Goal: Task Accomplishment & Management: Complete application form

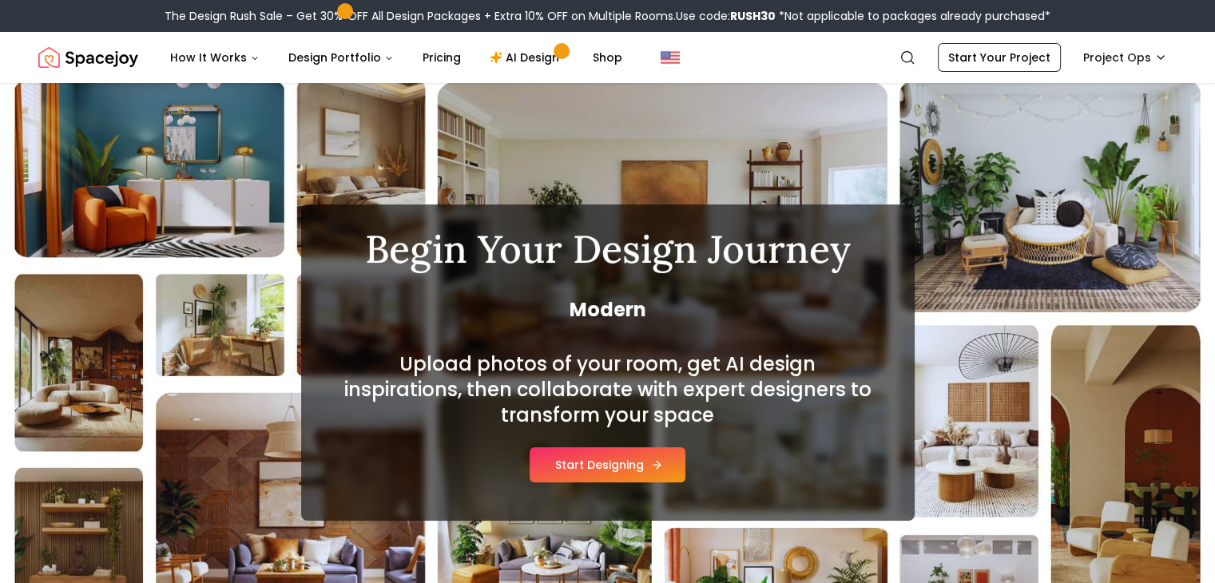
click at [633, 459] on button "Start Designing" at bounding box center [608, 464] width 156 height 35
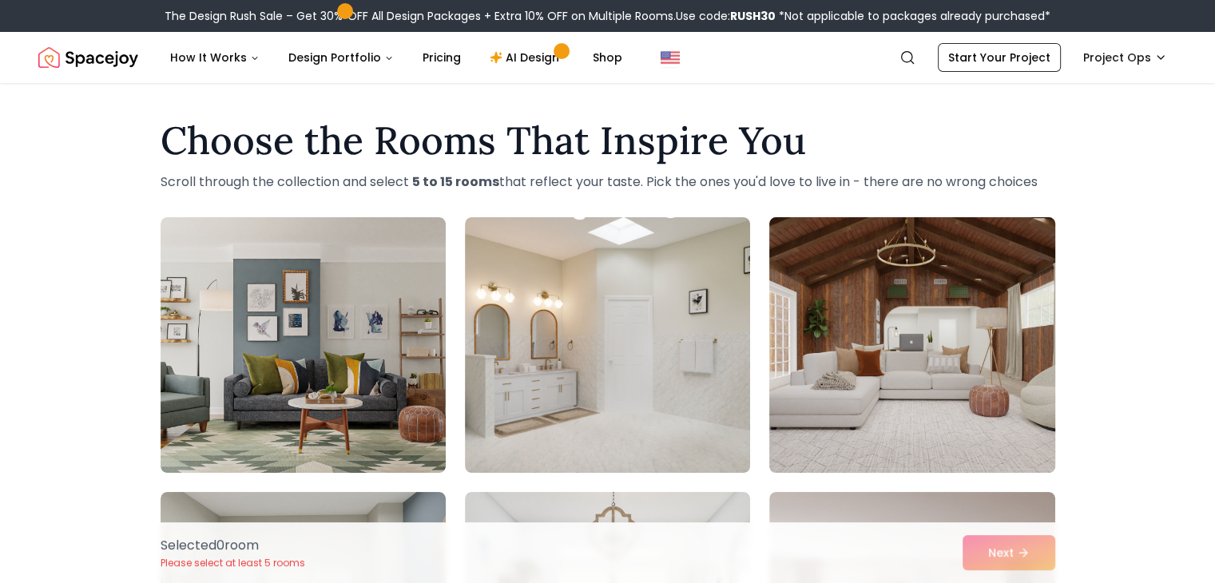
click at [946, 383] on img at bounding box center [912, 345] width 300 height 268
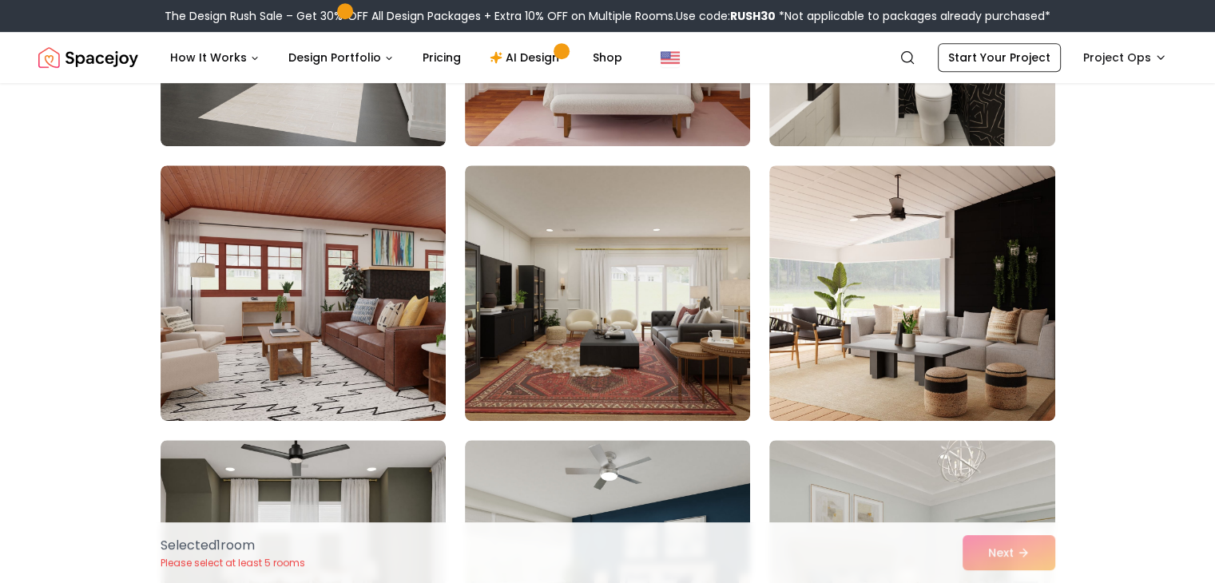
scroll to position [879, 0]
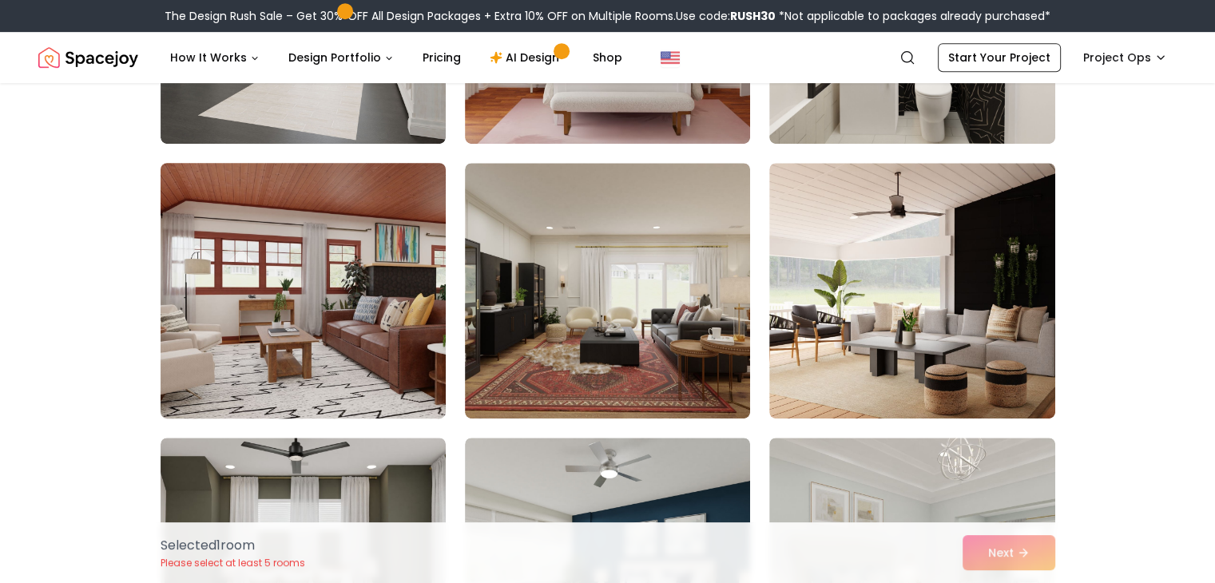
click at [376, 327] on img at bounding box center [303, 291] width 300 height 268
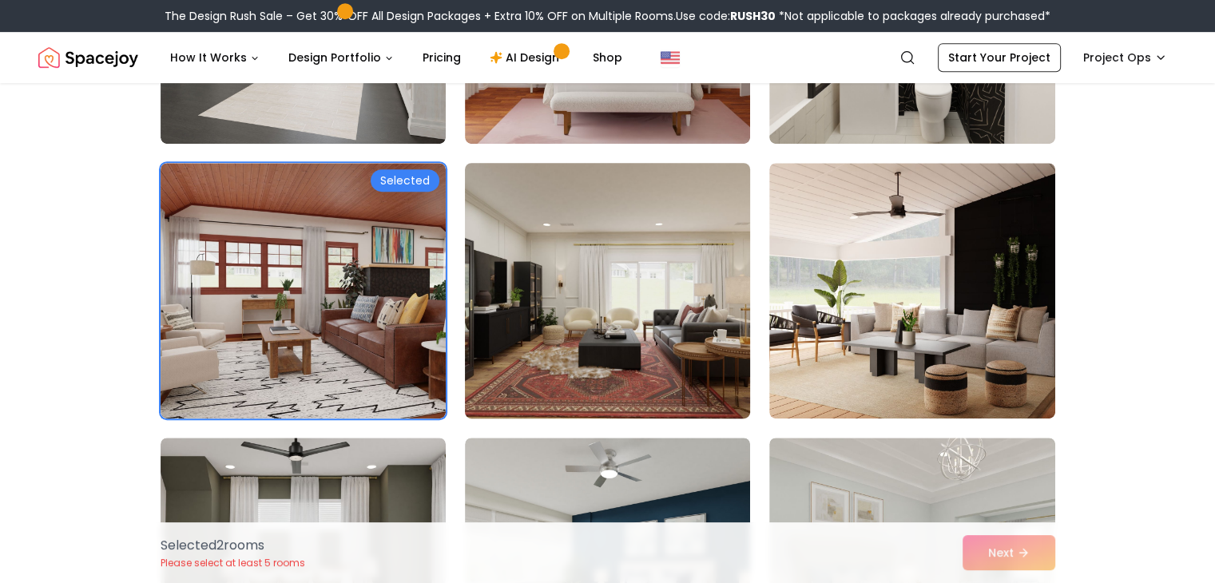
click at [559, 331] on img at bounding box center [608, 291] width 300 height 268
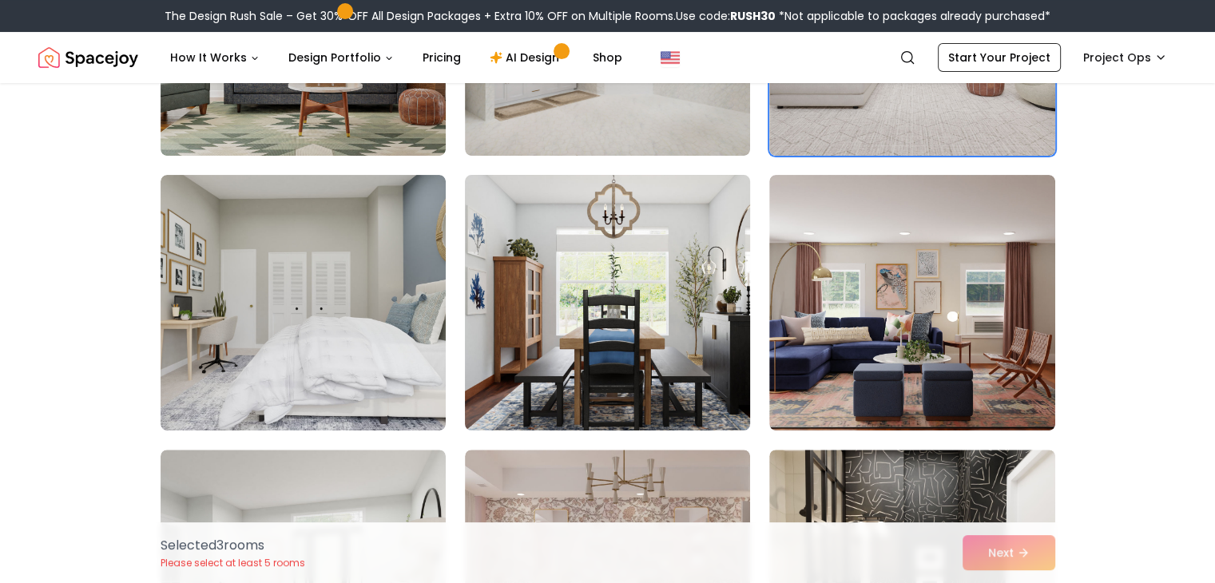
scroll to position [319, 0]
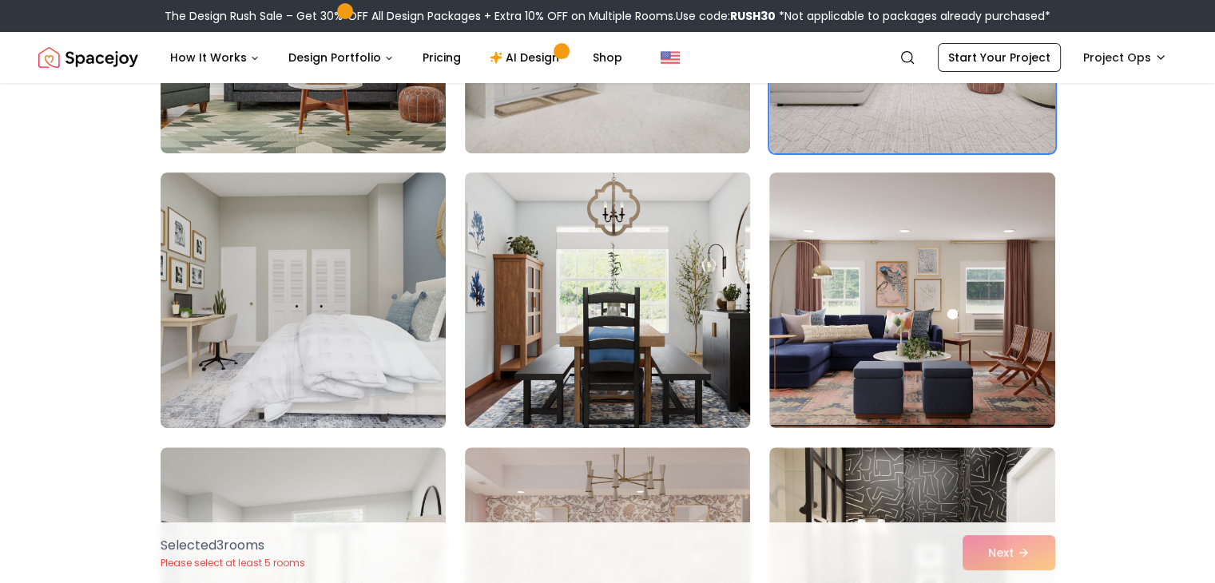
click at [621, 289] on img at bounding box center [608, 300] width 300 height 268
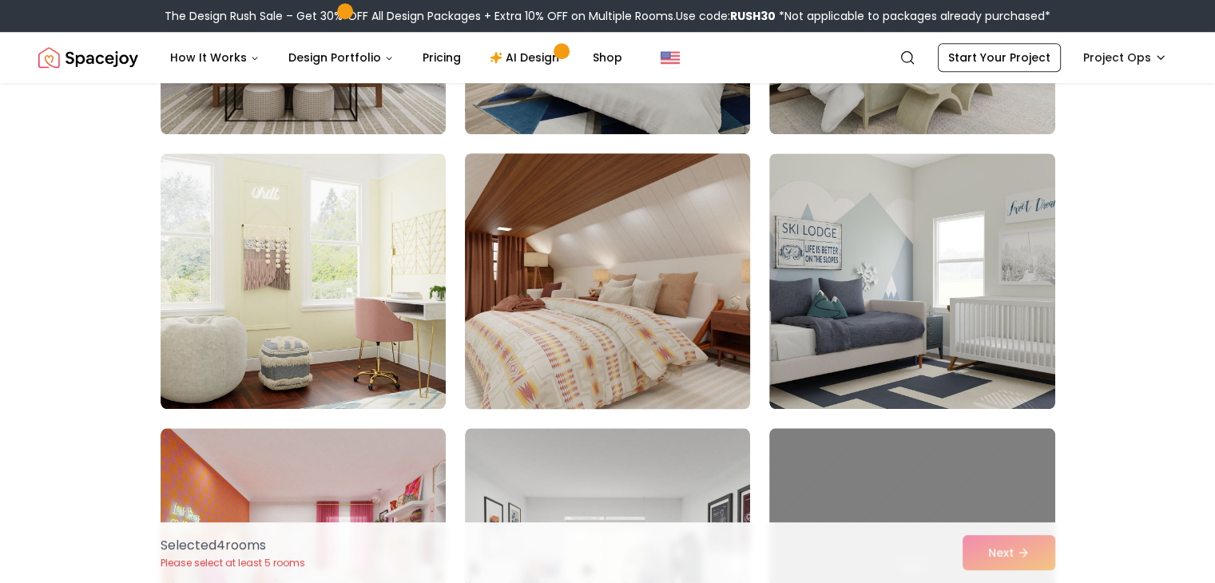
click at [625, 288] on img at bounding box center [608, 281] width 300 height 268
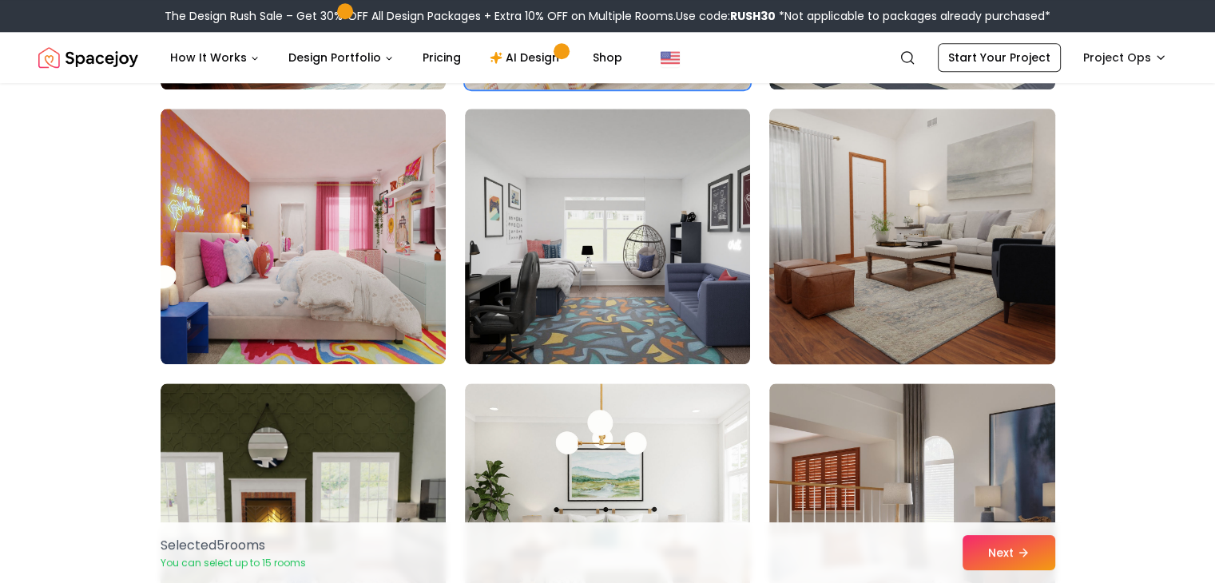
click at [867, 276] on img at bounding box center [912, 236] width 300 height 268
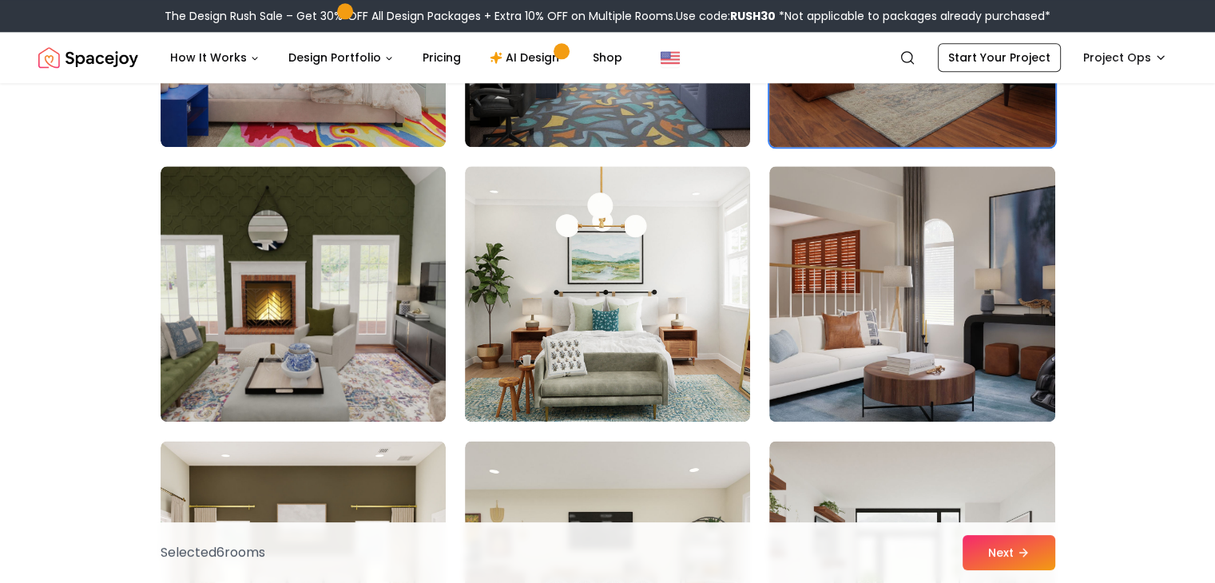
scroll to position [1997, 0]
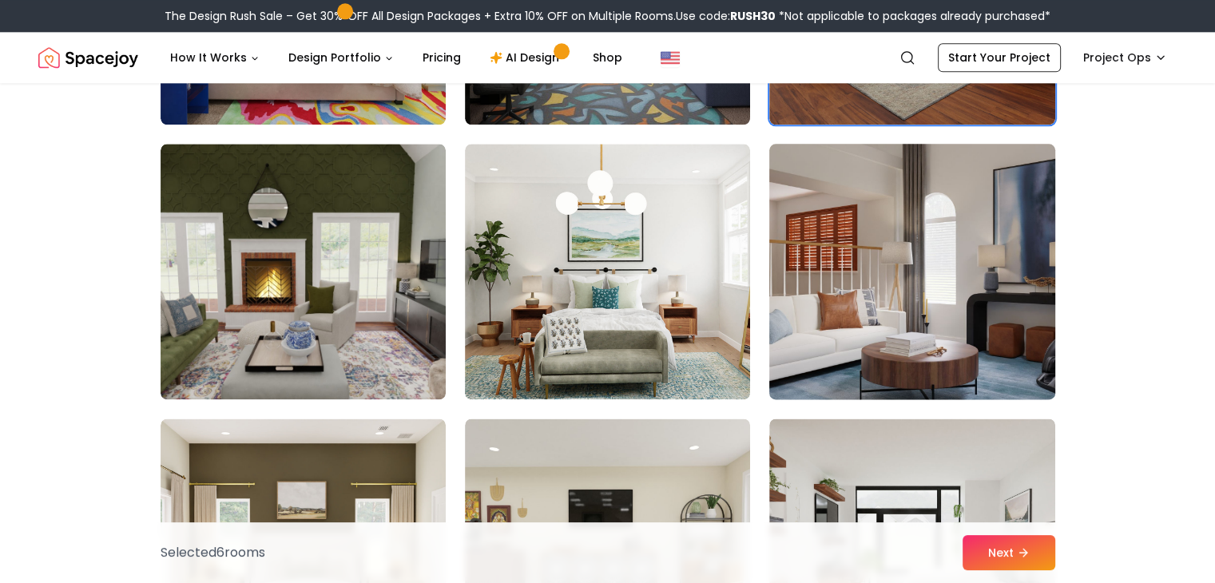
click at [853, 282] on img at bounding box center [912, 271] width 300 height 268
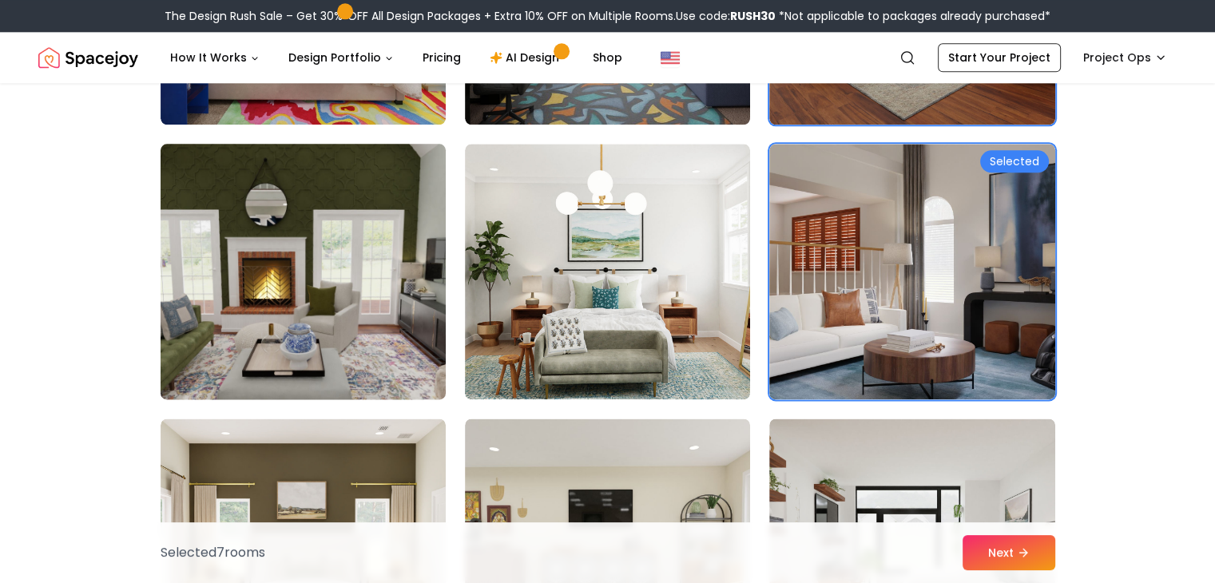
click at [385, 282] on img at bounding box center [303, 271] width 300 height 268
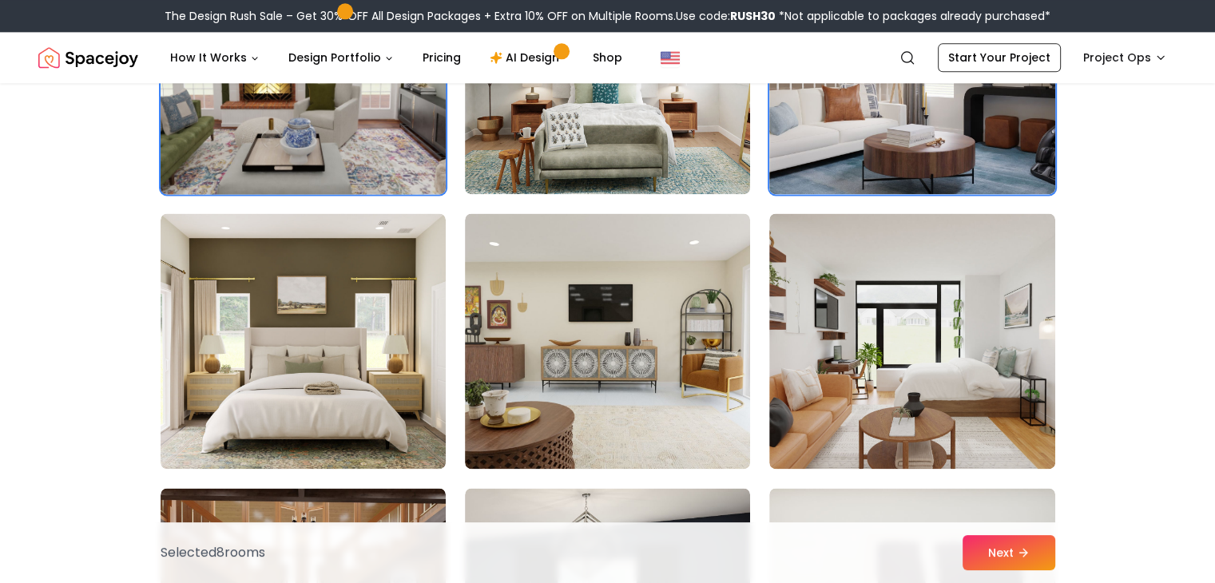
scroll to position [2236, 0]
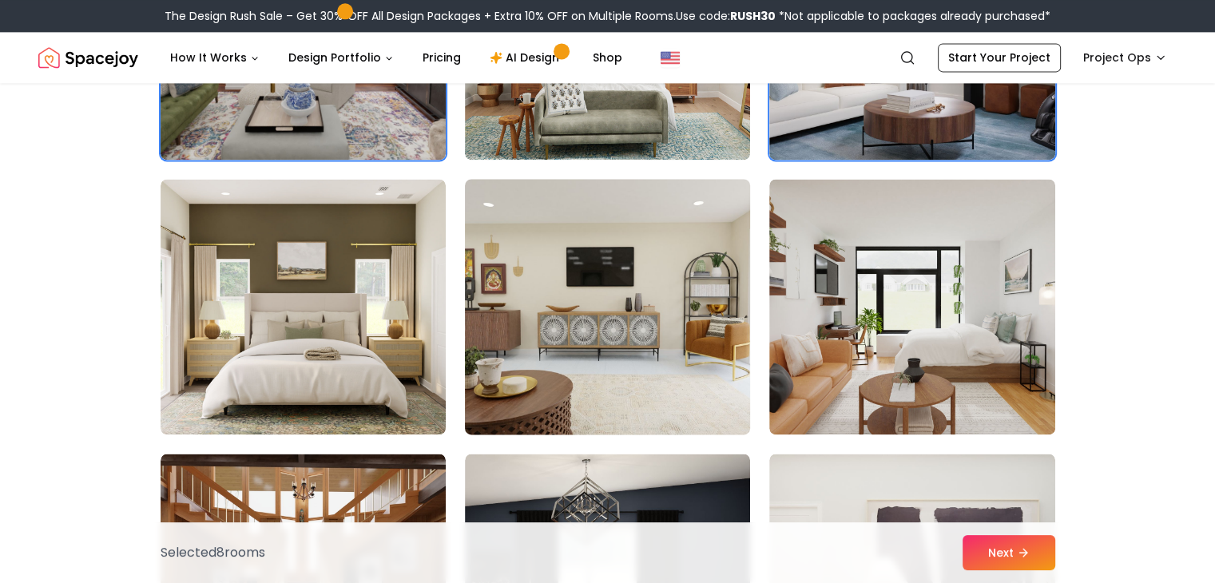
click at [697, 292] on img at bounding box center [608, 307] width 300 height 268
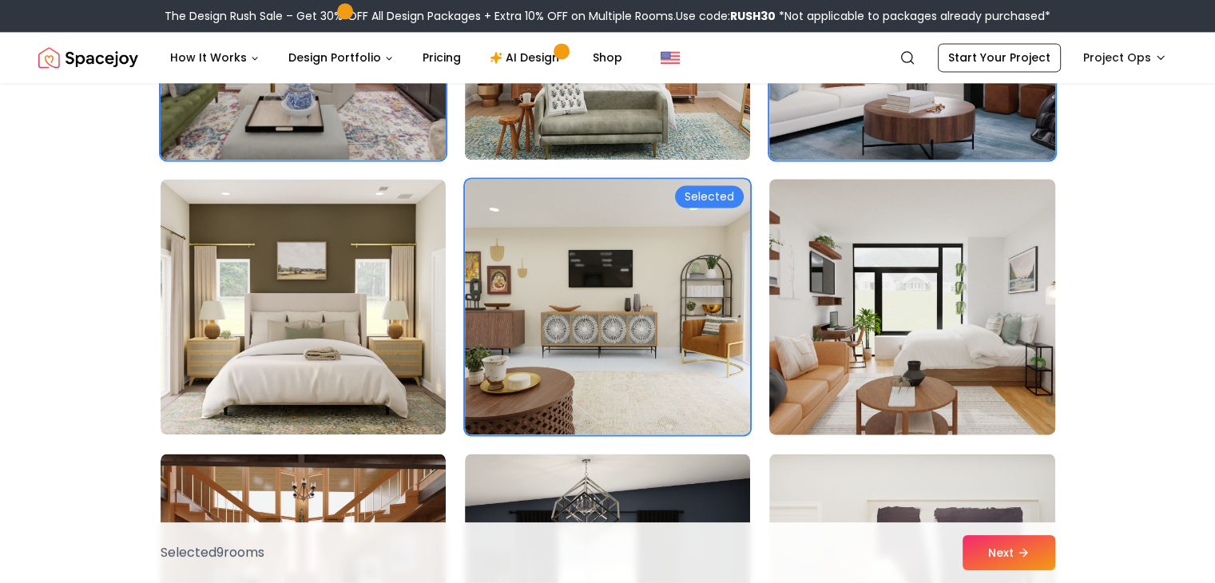
click at [913, 310] on img at bounding box center [912, 307] width 300 height 268
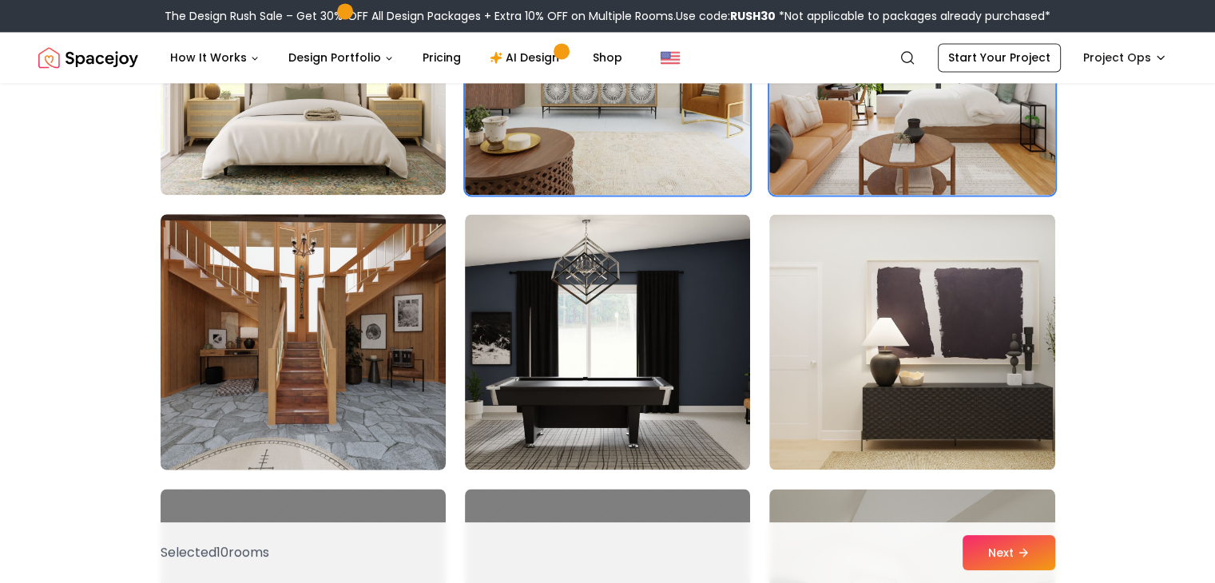
click at [299, 311] on img at bounding box center [303, 342] width 300 height 268
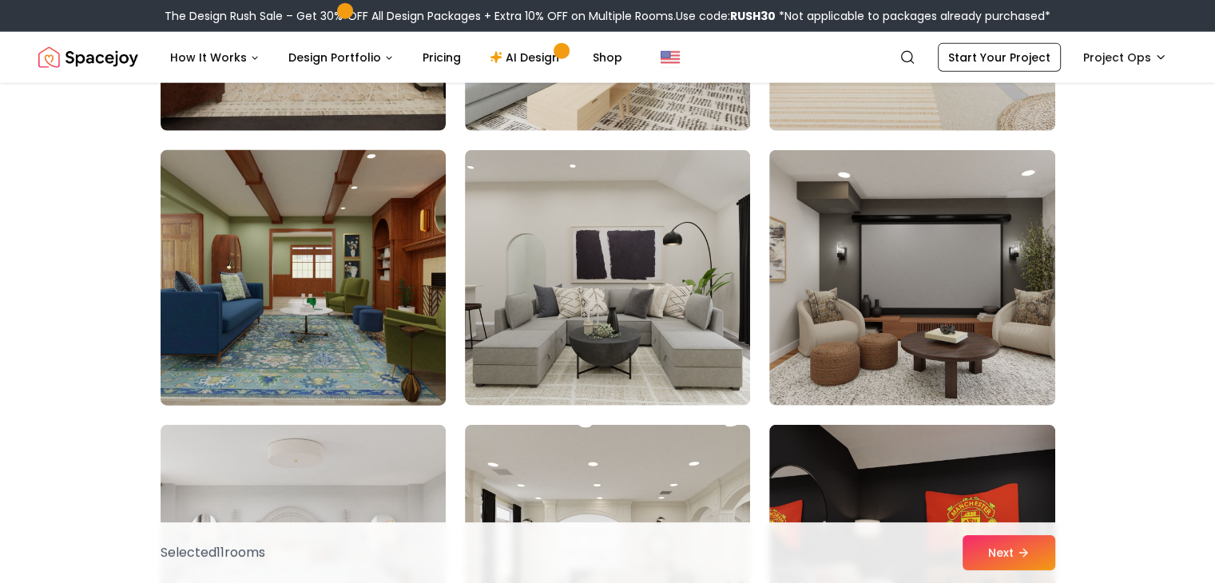
click at [288, 336] on img at bounding box center [303, 278] width 300 height 268
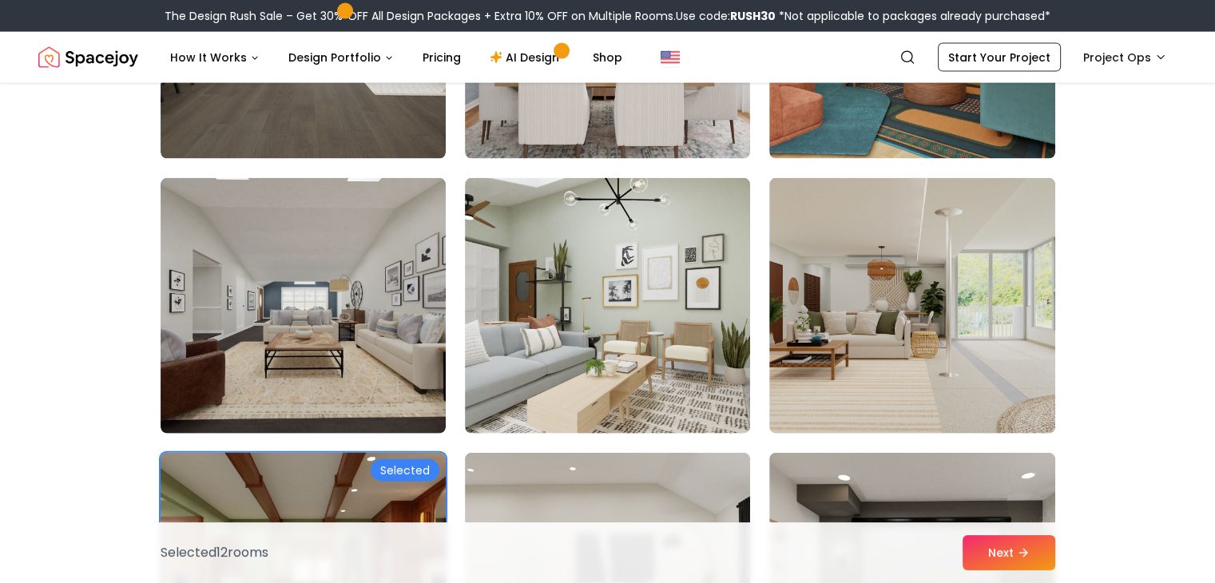
scroll to position [3594, 0]
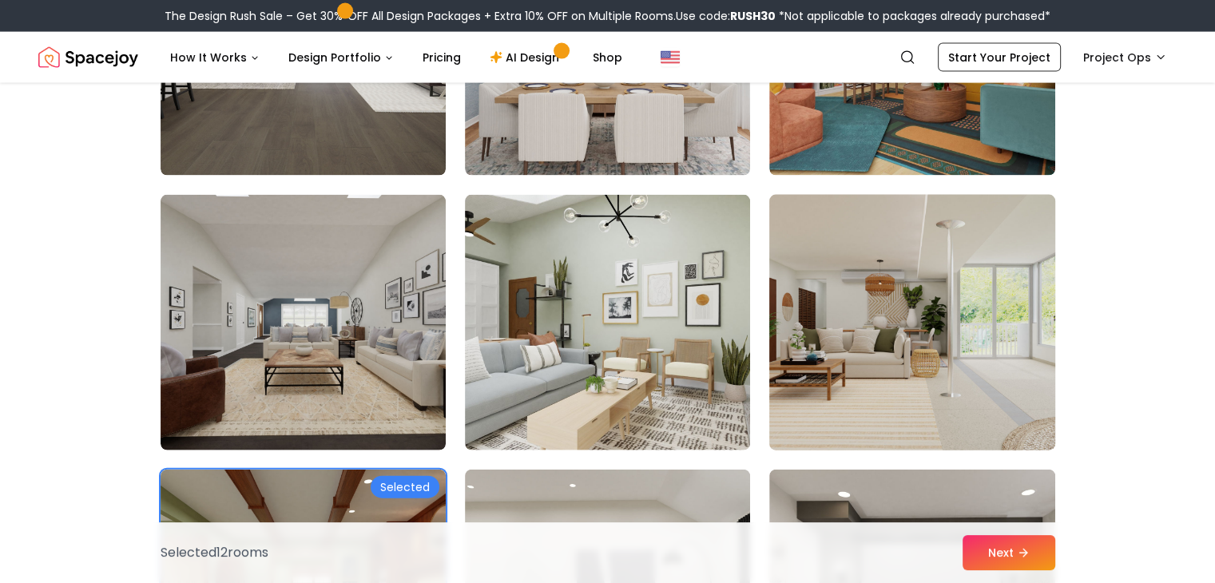
click at [892, 324] on img at bounding box center [912, 322] width 300 height 268
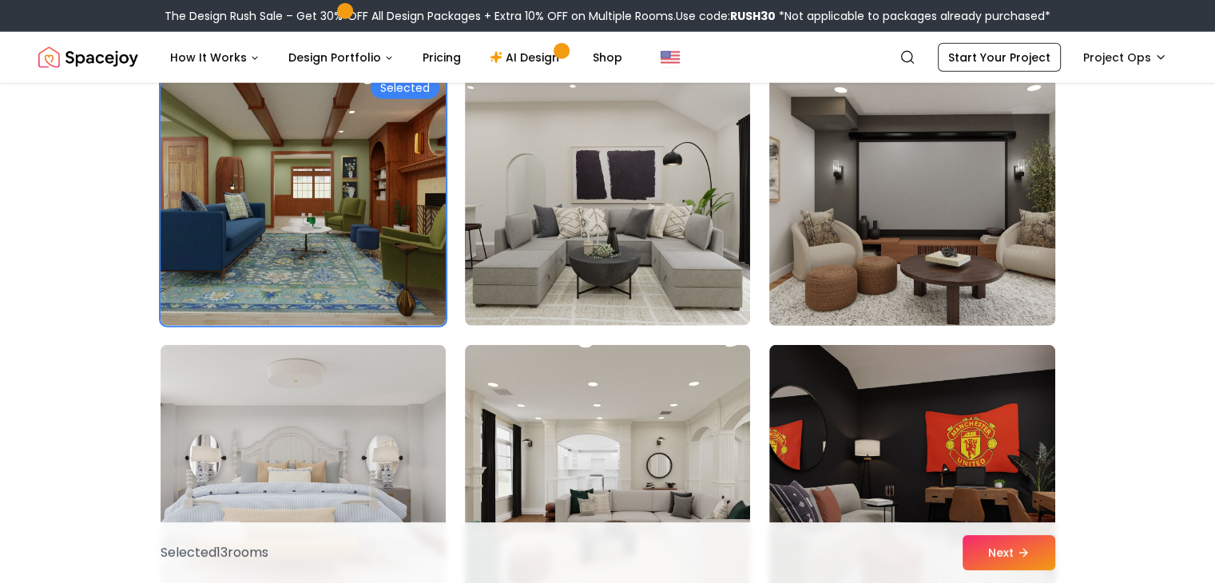
click at [914, 268] on img at bounding box center [912, 198] width 300 height 268
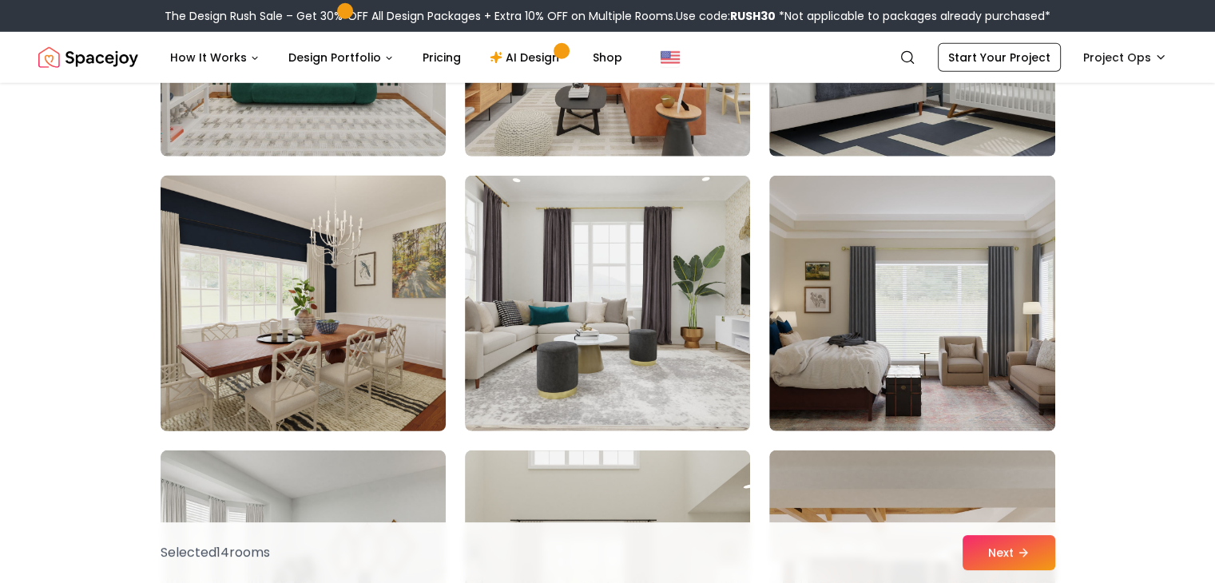
click at [264, 295] on img at bounding box center [303, 303] width 300 height 268
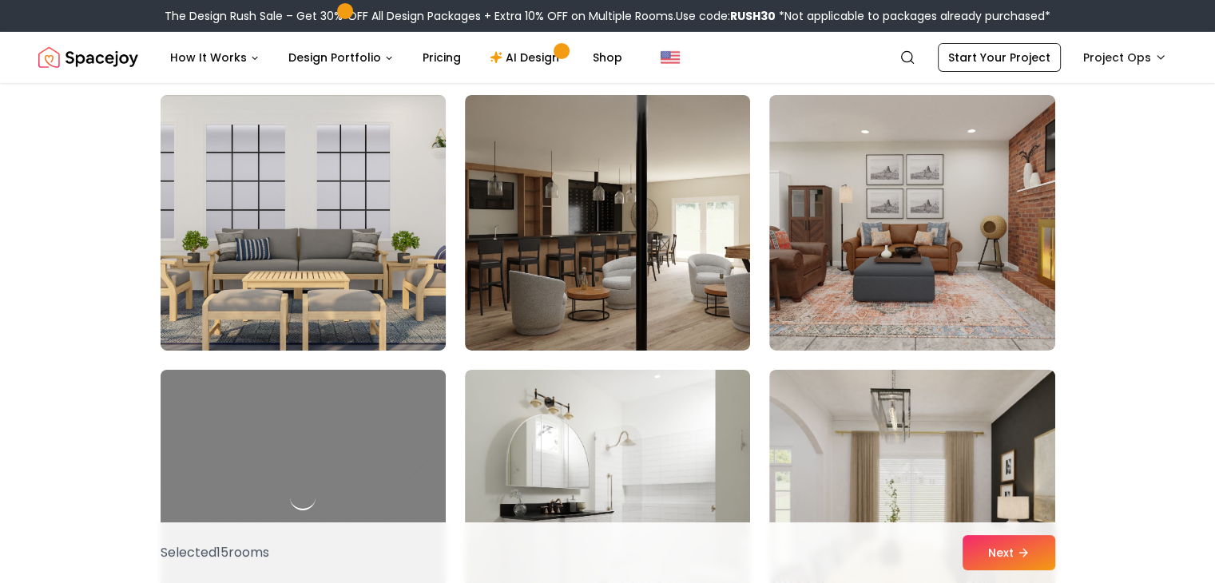
scroll to position [5351, 0]
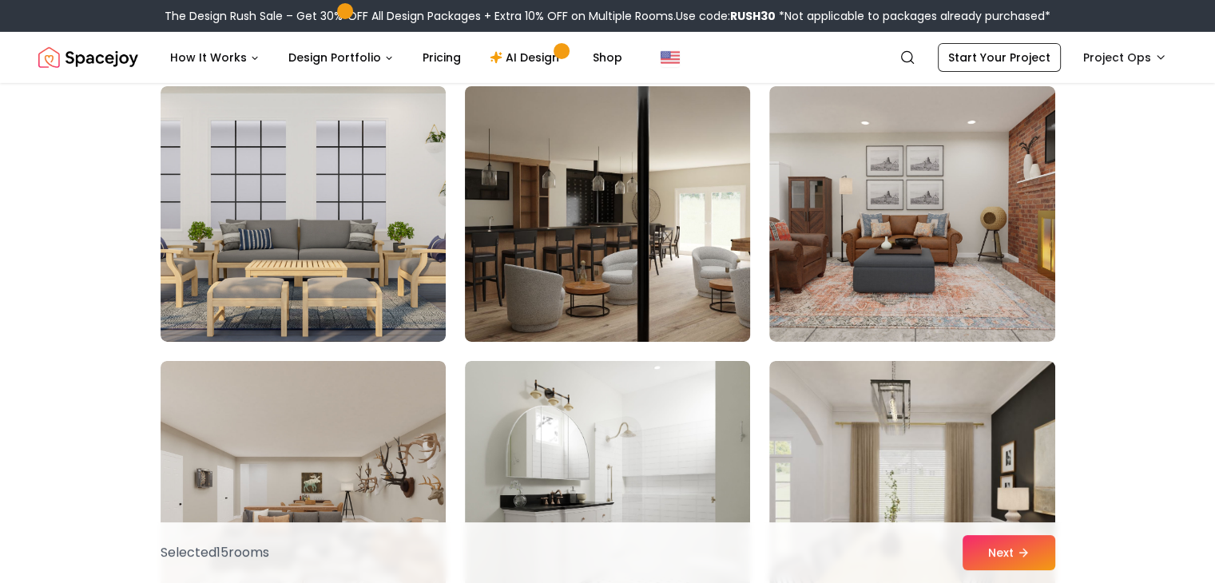
click at [620, 245] on img at bounding box center [608, 214] width 300 height 268
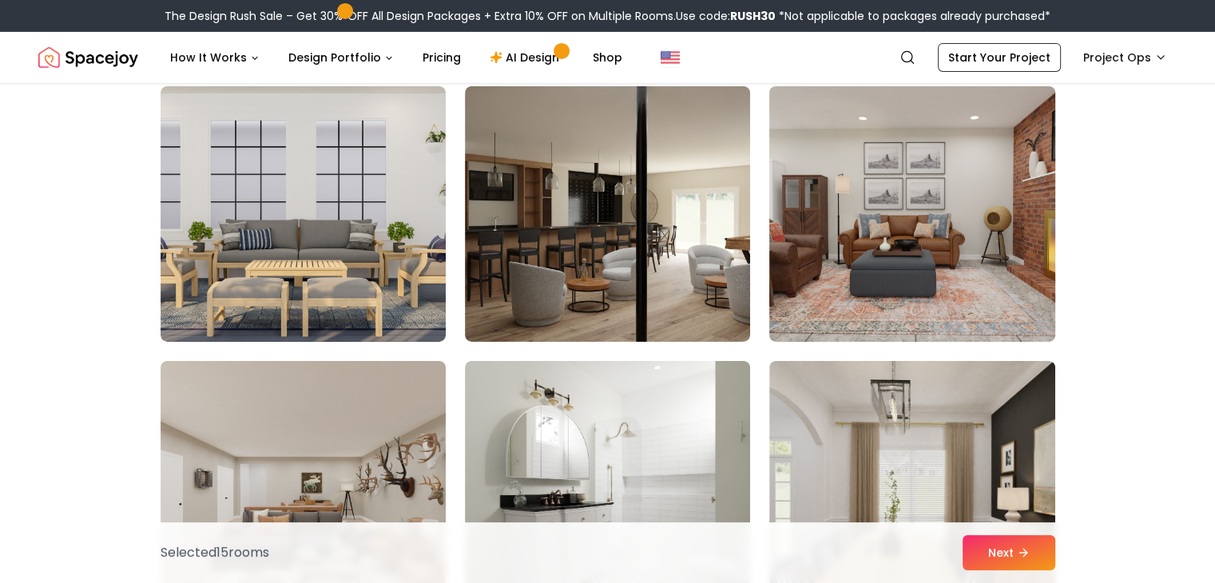
click at [888, 227] on img at bounding box center [912, 214] width 300 height 268
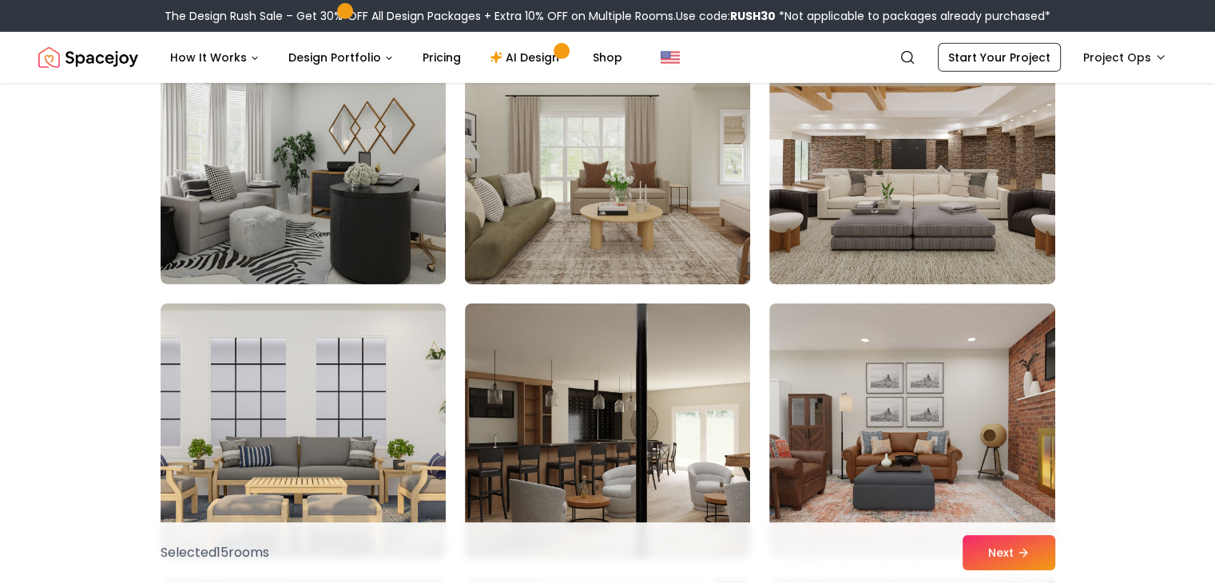
scroll to position [5112, 0]
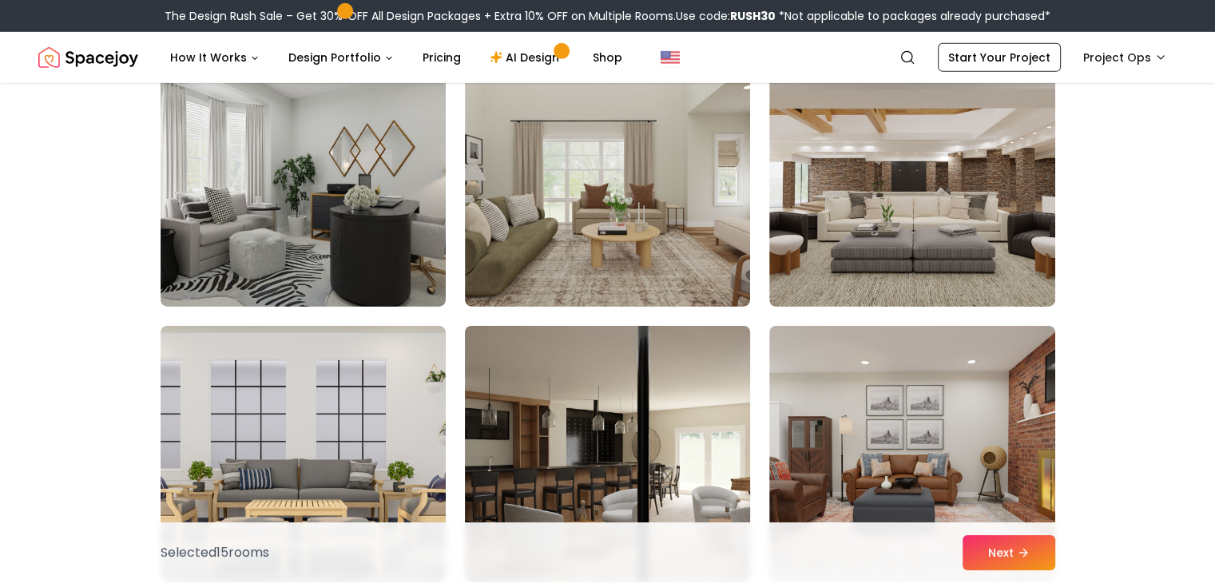
click at [612, 415] on img at bounding box center [608, 453] width 300 height 268
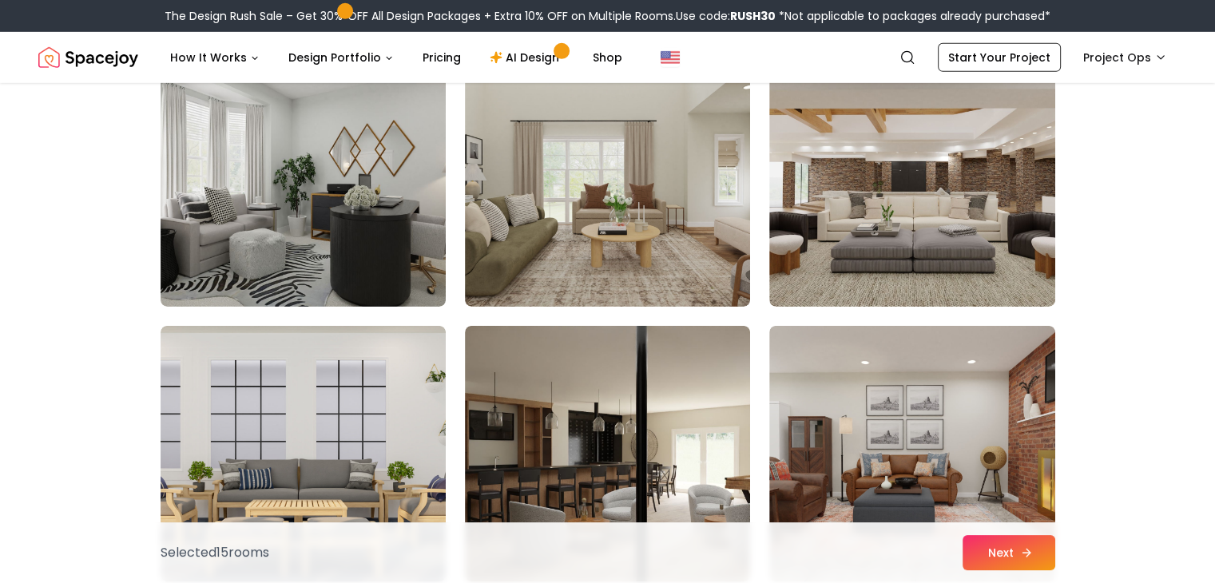
click at [1032, 549] on icon at bounding box center [1026, 552] width 13 height 13
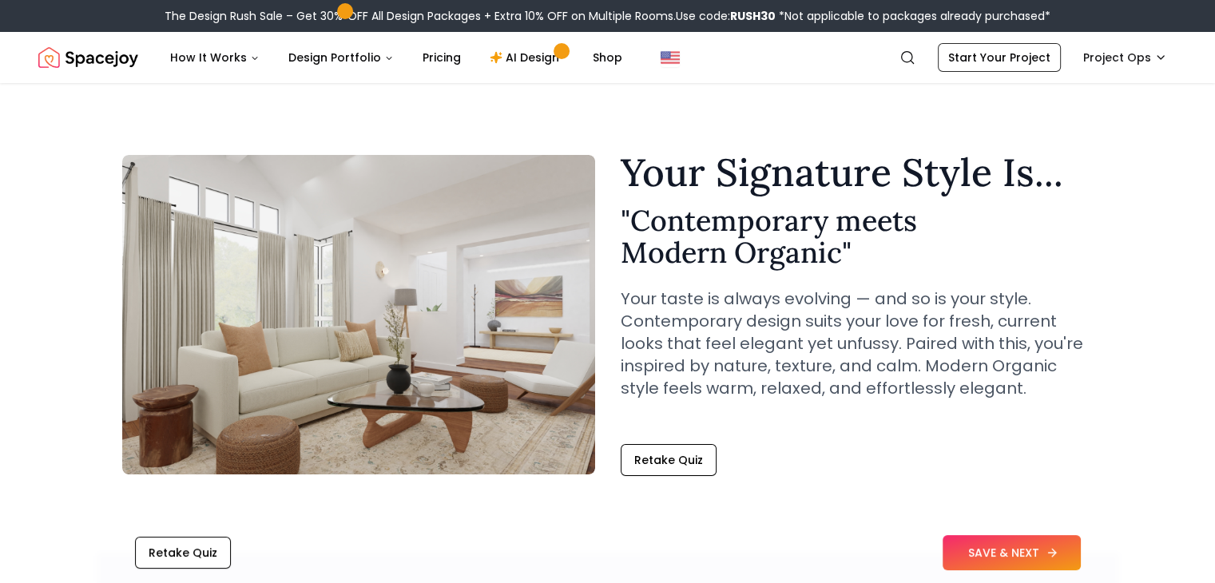
click at [970, 547] on button "SAVE & NEXT" at bounding box center [1011, 552] width 138 height 35
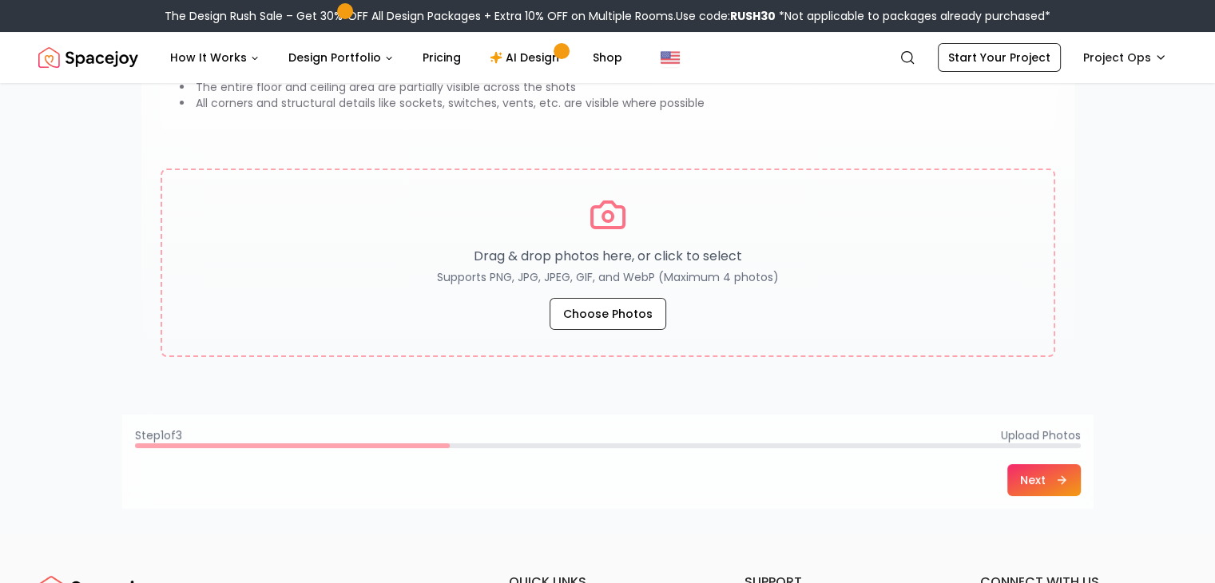
scroll to position [240, 0]
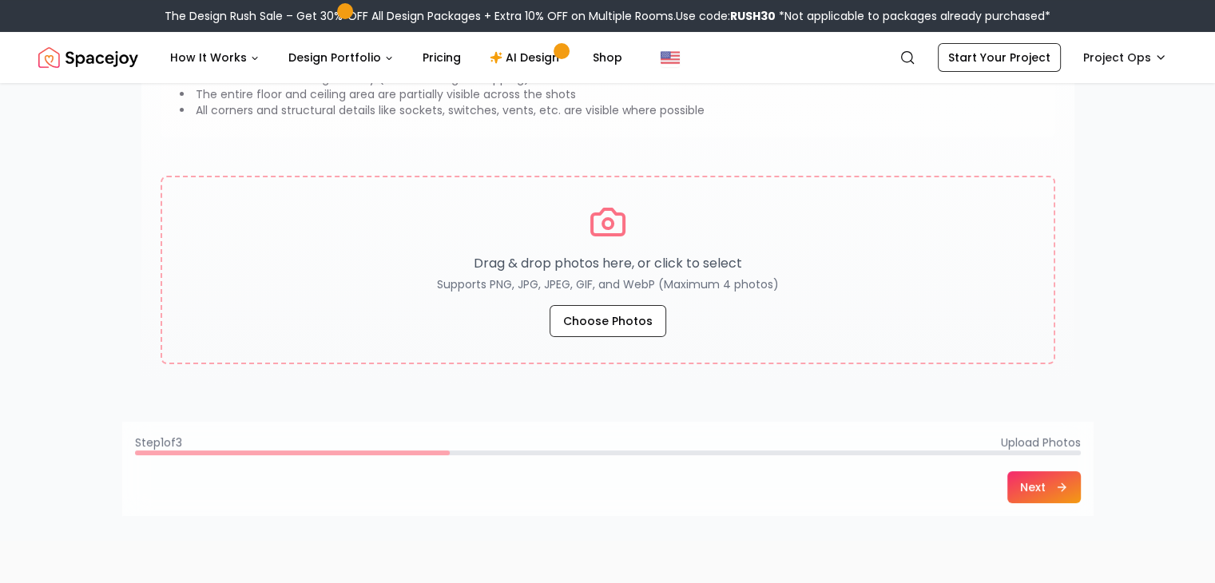
click at [1006, 474] on div "Next" at bounding box center [608, 487] width 946 height 32
click at [1018, 482] on button "Next" at bounding box center [1043, 487] width 73 height 32
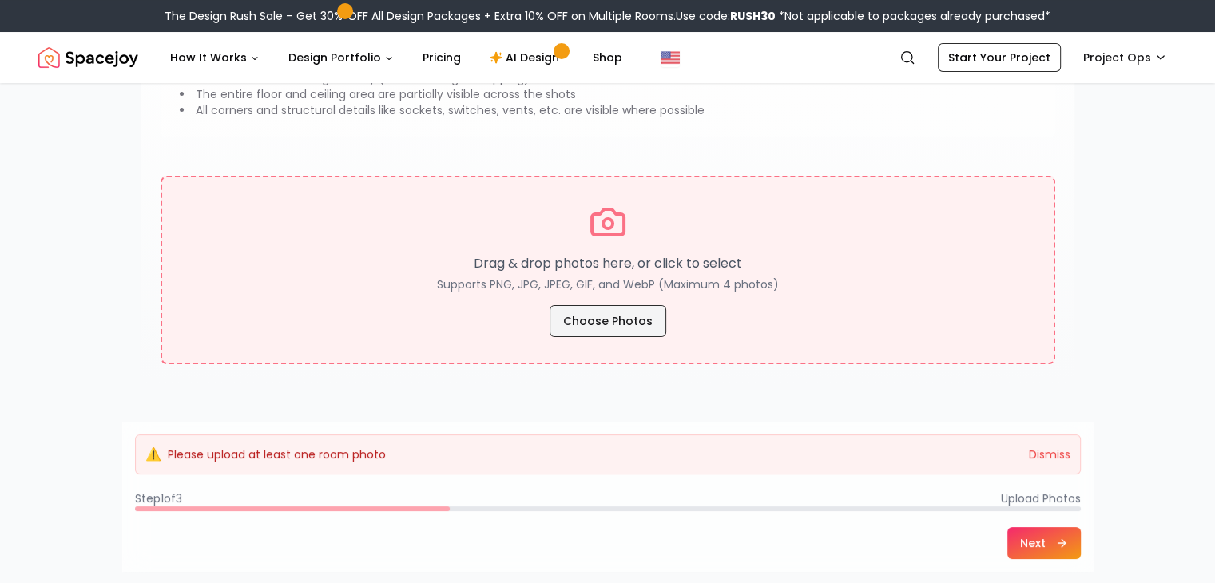
click at [590, 327] on button "Choose Photos" at bounding box center [608, 321] width 117 height 32
